Goal: Transaction & Acquisition: Download file/media

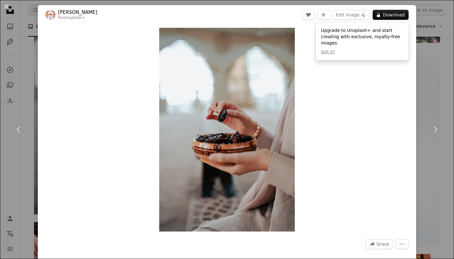
scroll to position [915, 0]
click at [437, 93] on div "An X shape Chevron left Chevron right Ahmed For Unsplash+ A heart A plus sign E…" at bounding box center [227, 129] width 454 height 259
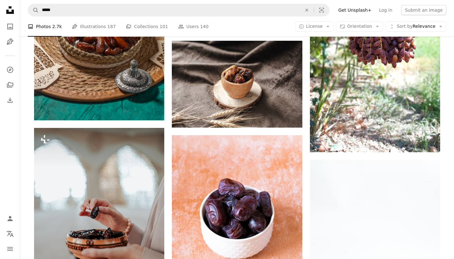
scroll to position [703, 0]
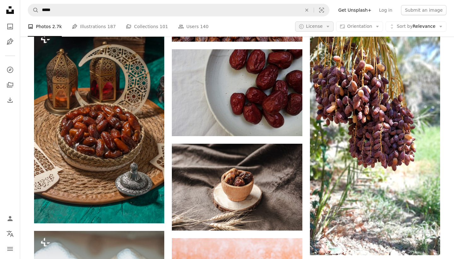
click at [320, 26] on span "License" at bounding box center [314, 26] width 17 height 5
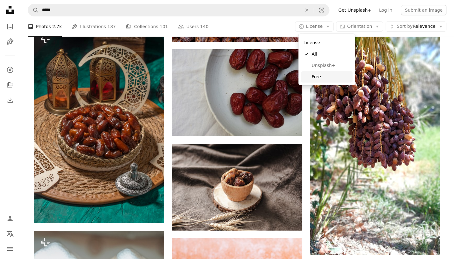
click at [318, 74] on span "Free" at bounding box center [331, 76] width 38 height 6
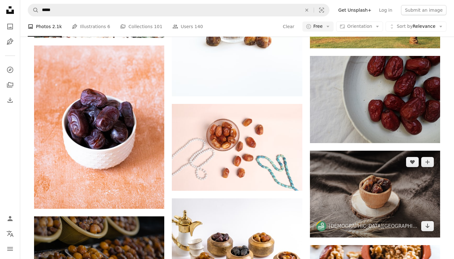
scroll to position [651, 0]
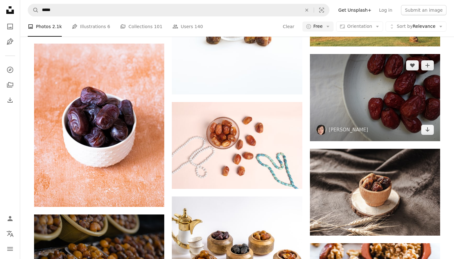
click at [371, 85] on img at bounding box center [375, 97] width 130 height 87
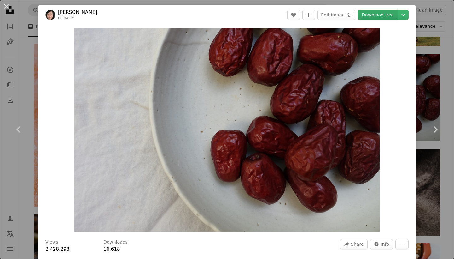
click at [386, 13] on link "Download free" at bounding box center [378, 15] width 40 height 10
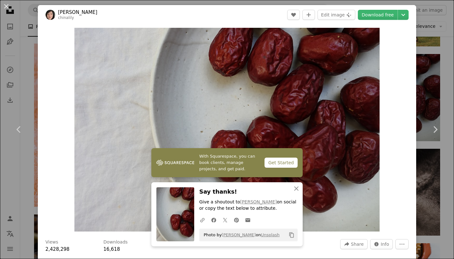
click at [421, 39] on div "An X shape Chevron left Chevron right With Squarespace, you can book clients, m…" at bounding box center [227, 129] width 454 height 259
